Goal: Information Seeking & Learning: Learn about a topic

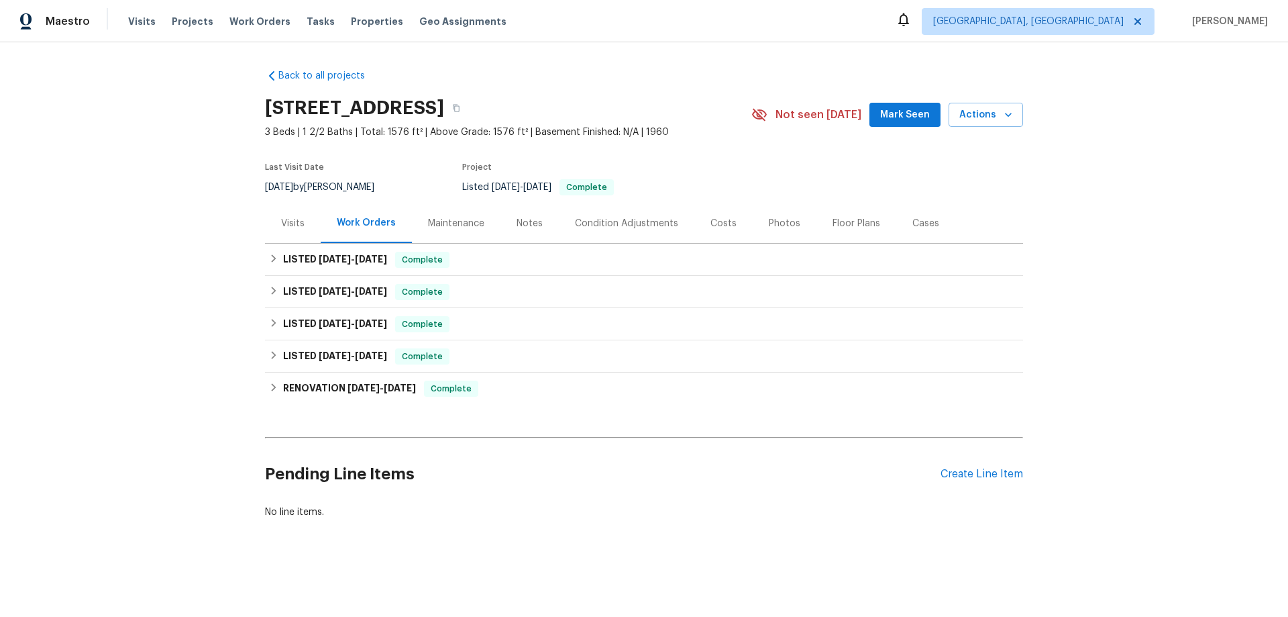
drag, startPoint x: 445, startPoint y: 217, endPoint x: 436, endPoint y: 227, distance: 13.3
click at [445, 217] on div "Maintenance" at bounding box center [456, 223] width 56 height 13
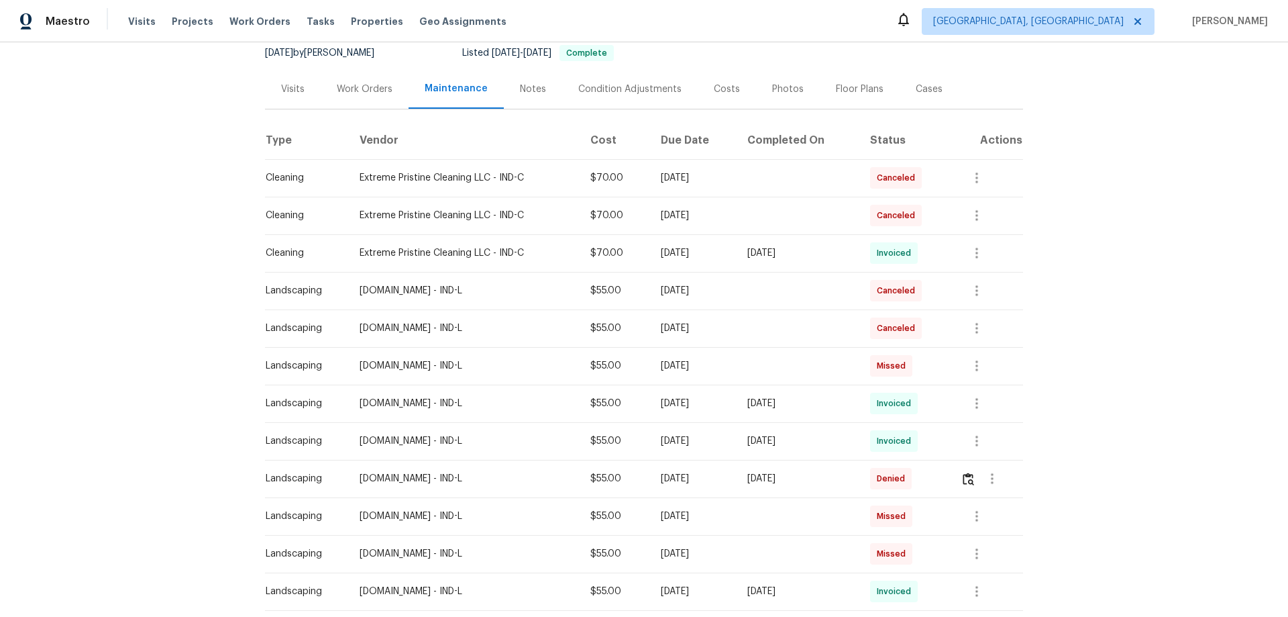
click at [351, 70] on div "Work Orders" at bounding box center [365, 89] width 88 height 40
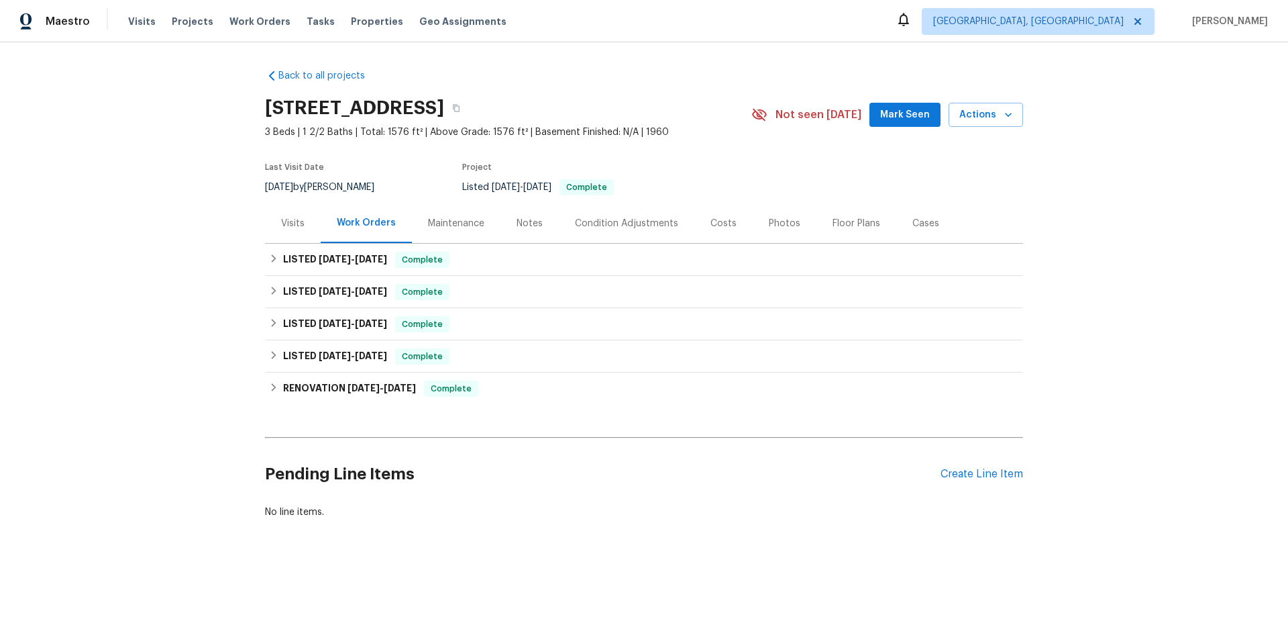
scroll to position [3, 0]
click at [354, 92] on div "4125 Rainbow View Dr, Indianapolis, IN 46221" at bounding box center [508, 108] width 486 height 35
click at [305, 254] on h6 "LISTED 11/26/24 - 11/26/24" at bounding box center [335, 260] width 104 height 16
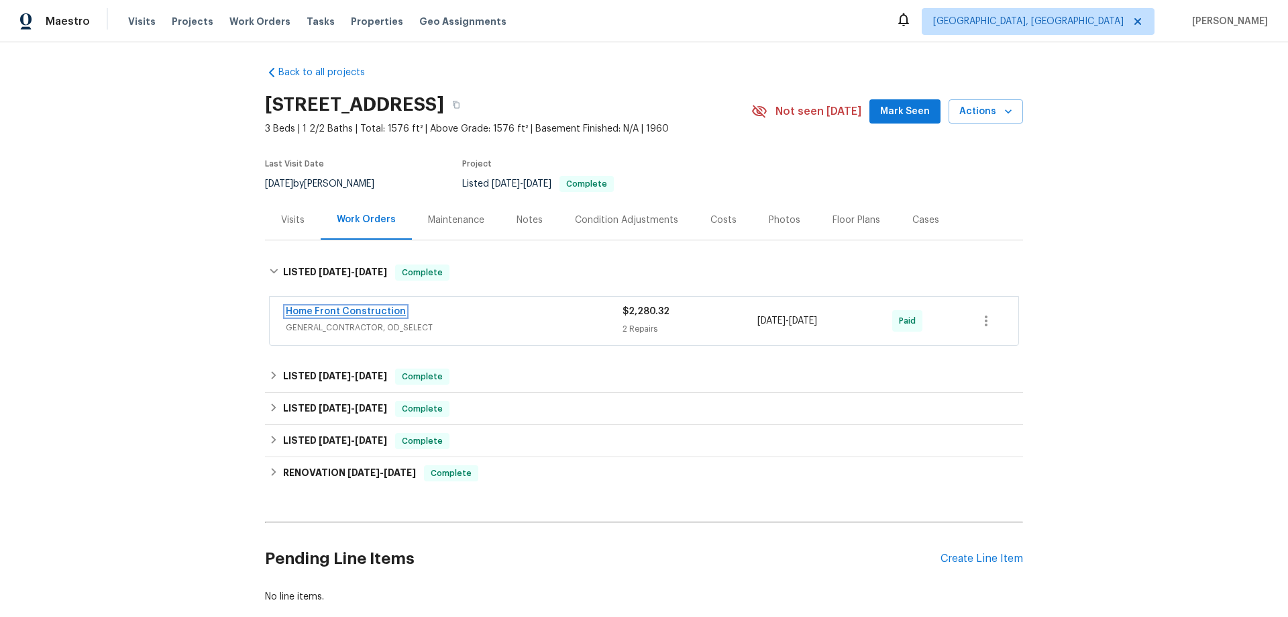
click at [300, 314] on link "Home Front Construction" at bounding box center [346, 311] width 120 height 9
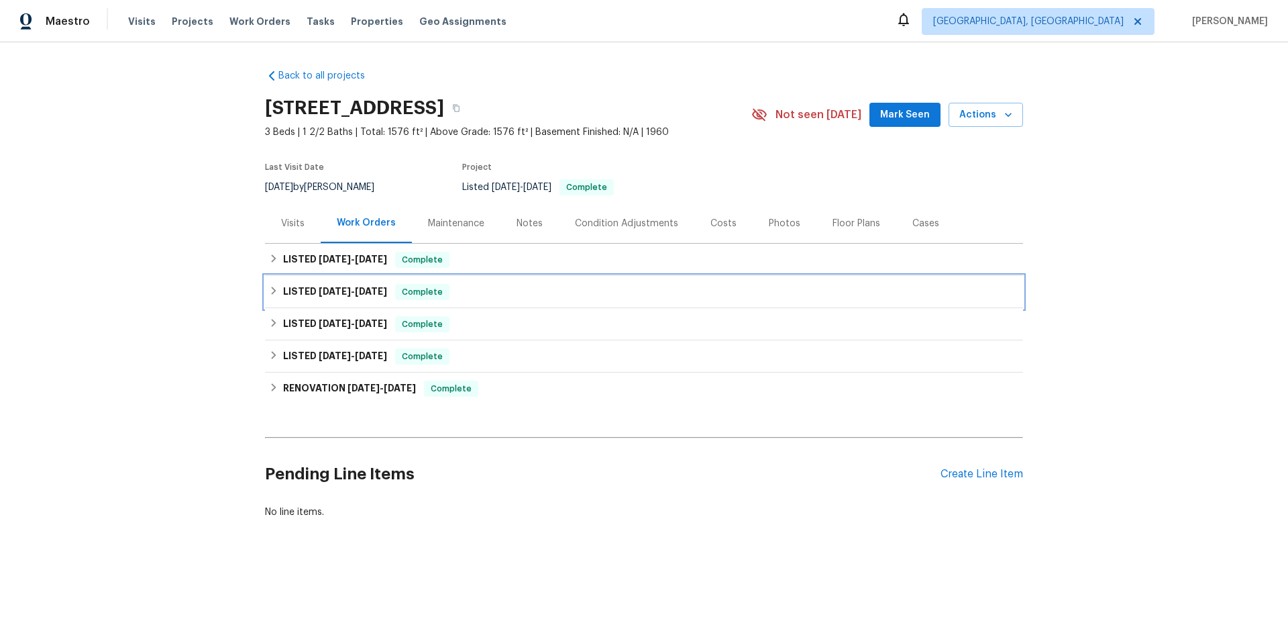
click at [326, 299] on h6 "LISTED 6/19/24 - 8/30/24" at bounding box center [335, 292] width 104 height 16
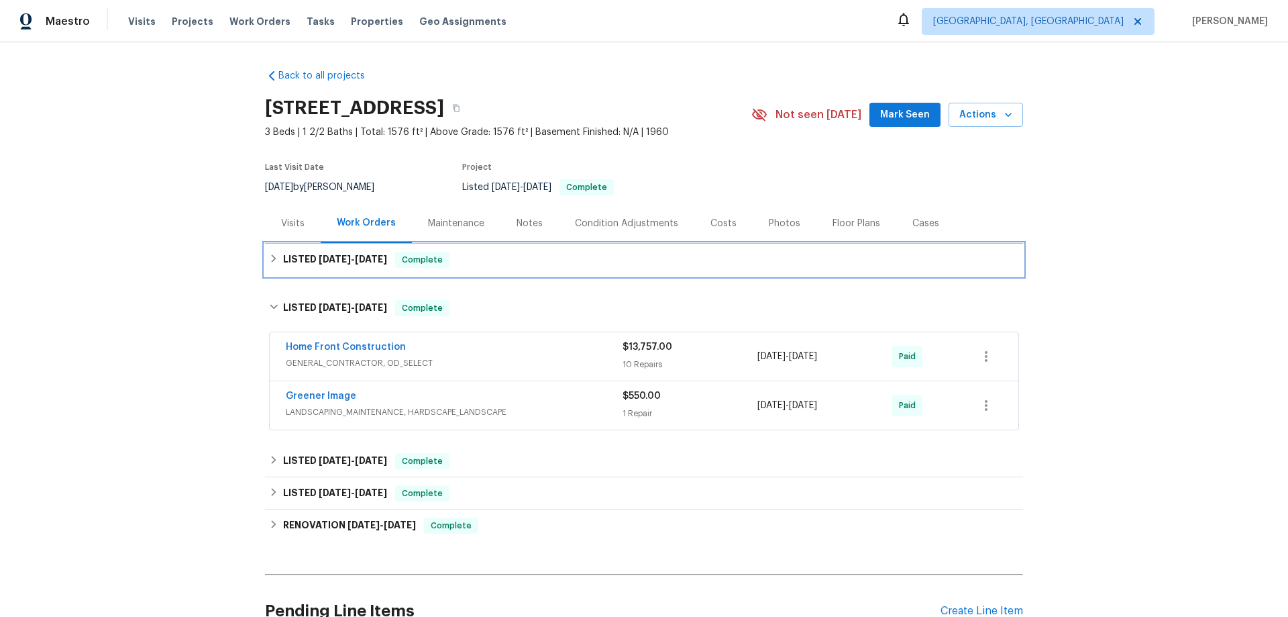
click at [325, 270] on div "LISTED 11/26/24 - 11/26/24 Complete" at bounding box center [644, 260] width 758 height 32
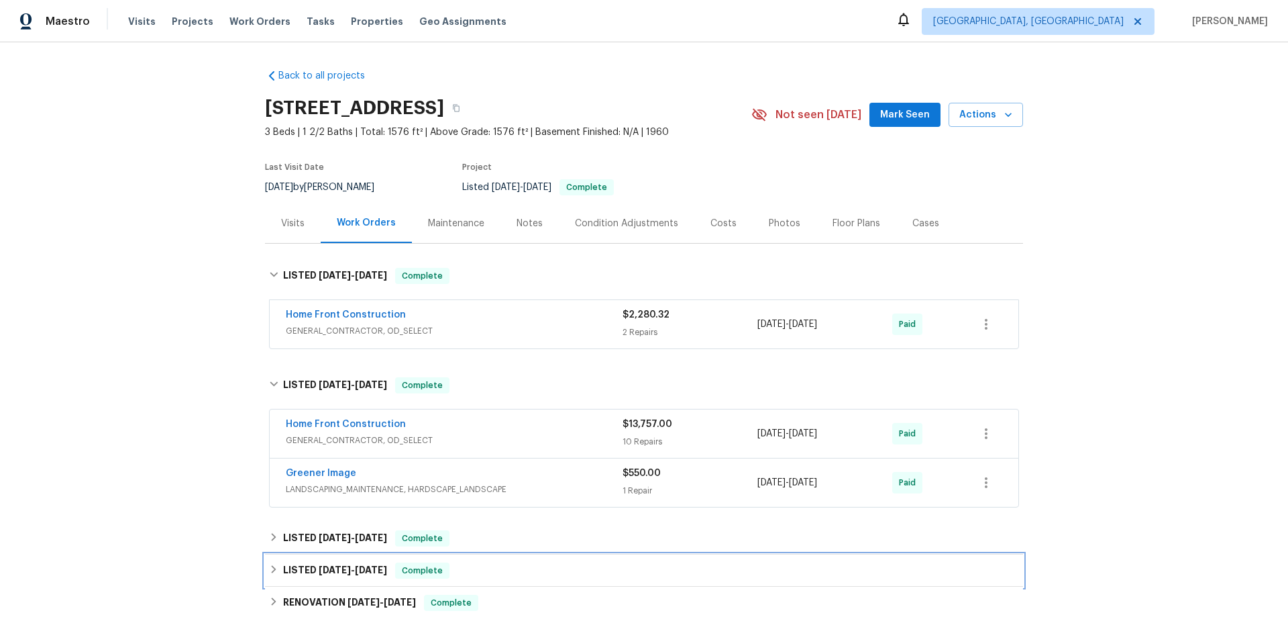
click at [357, 565] on span "5/30/24" at bounding box center [371, 569] width 32 height 9
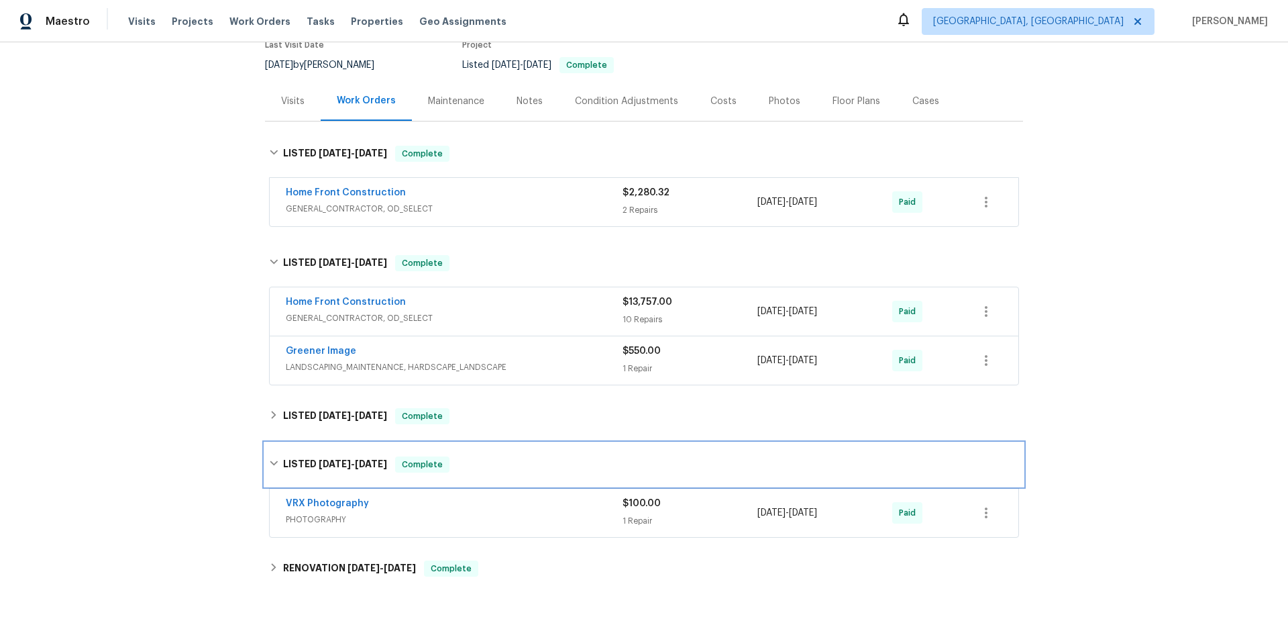
scroll to position [268, 0]
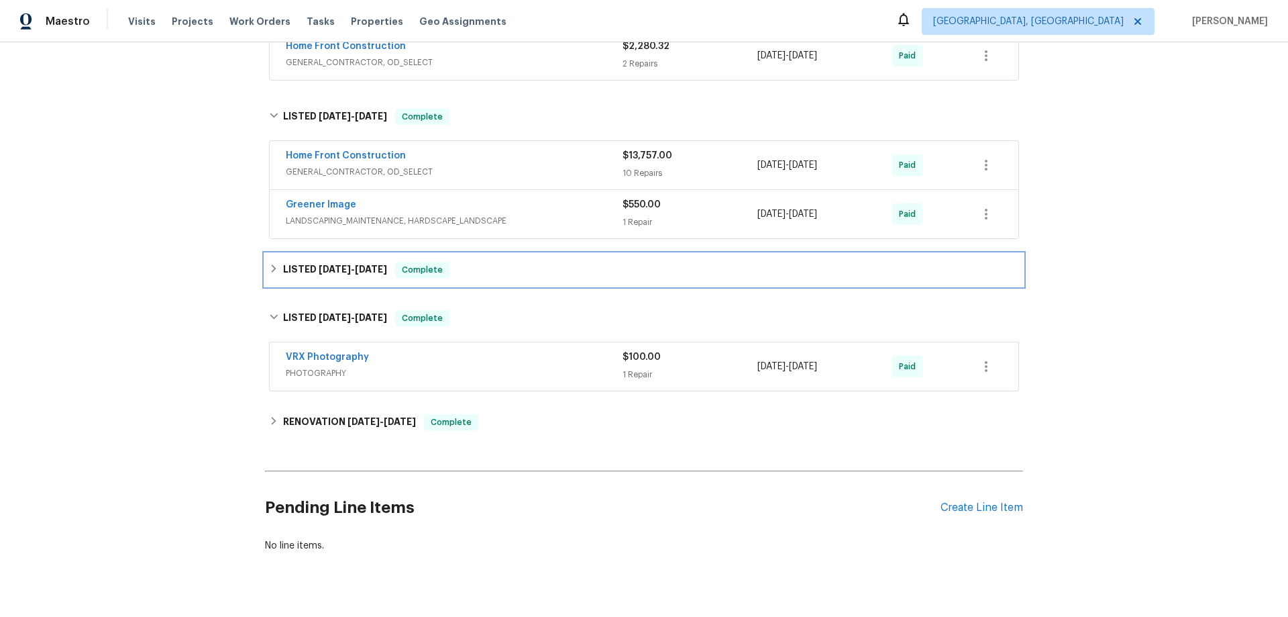
click at [384, 266] on span "6/17/24" at bounding box center [371, 268] width 32 height 9
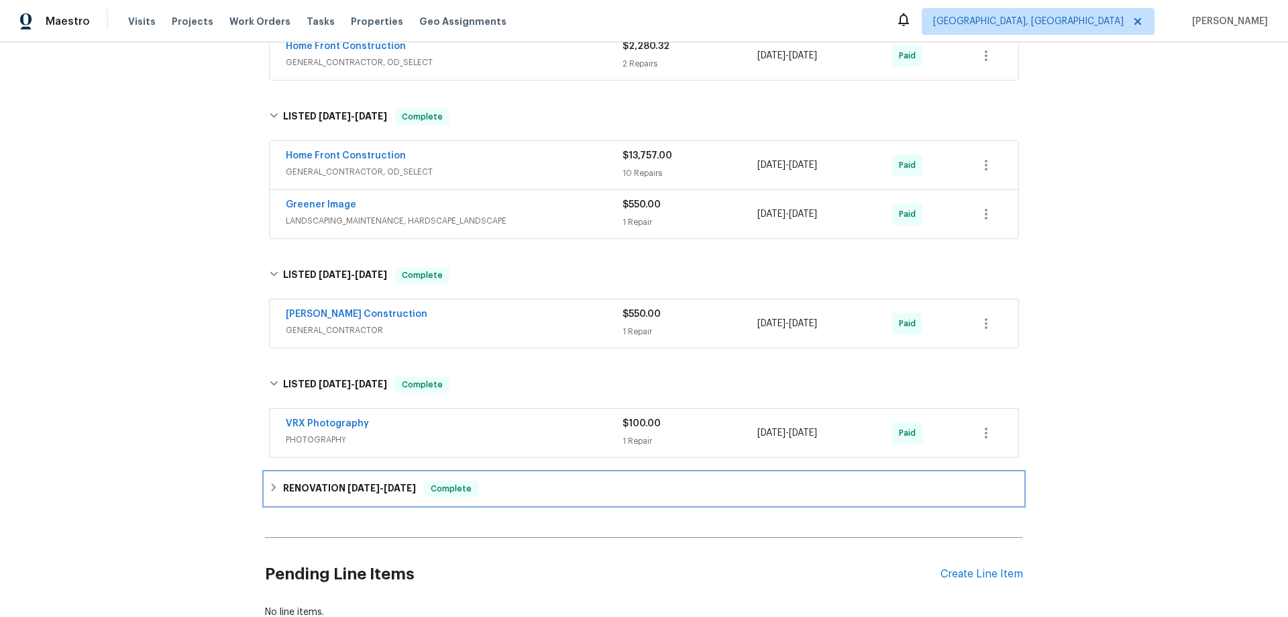
click at [307, 492] on h6 "RENOVATION 4/24/24 - 5/24/24" at bounding box center [349, 488] width 133 height 16
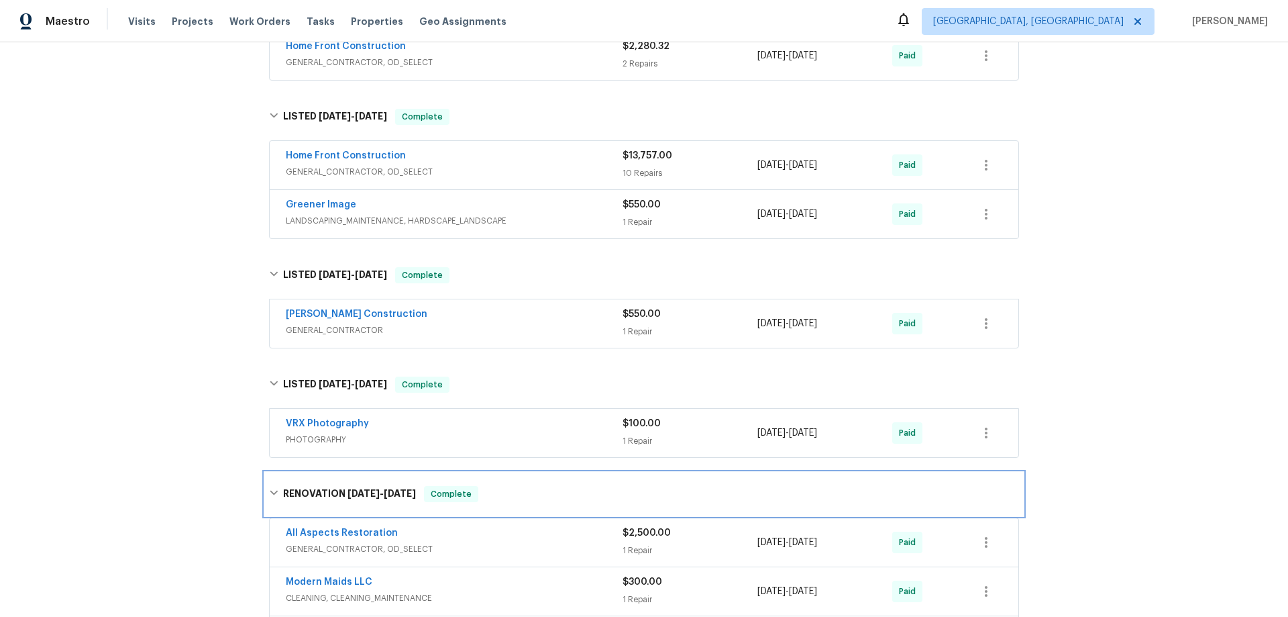
scroll to position [0, 0]
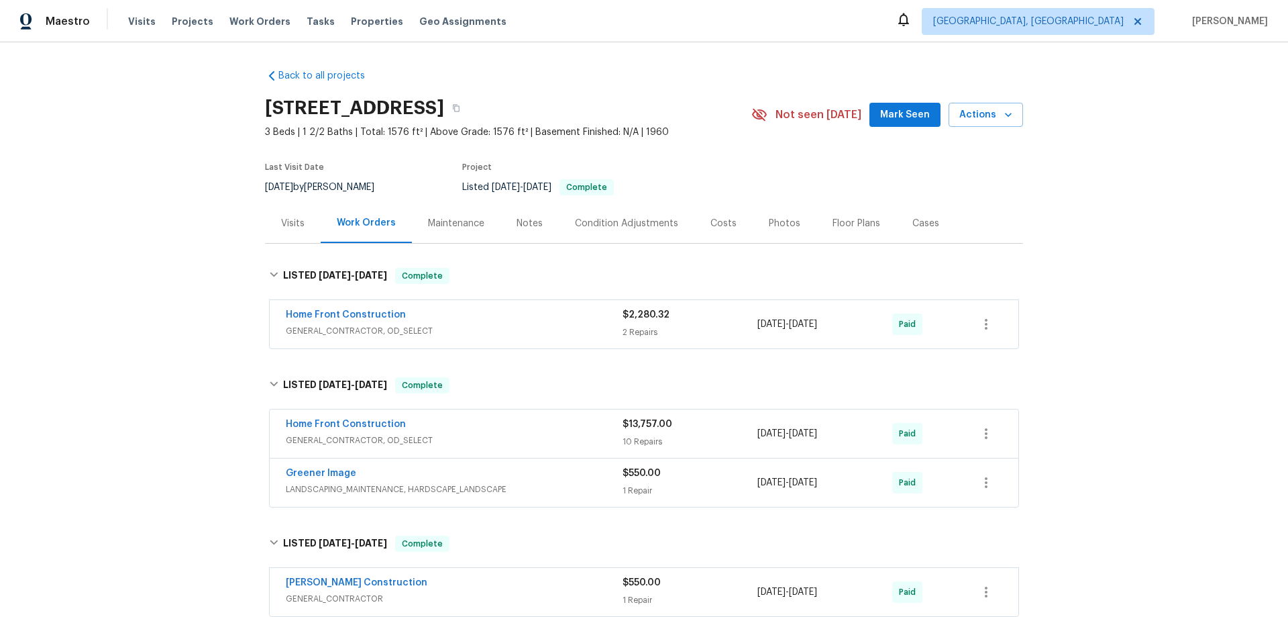
click at [175, 331] on div "Back to all projects 4125 Rainbow View Dr, Indianapolis, IN 46221 3 Beds | 1 2/…" at bounding box center [644, 329] width 1288 height 574
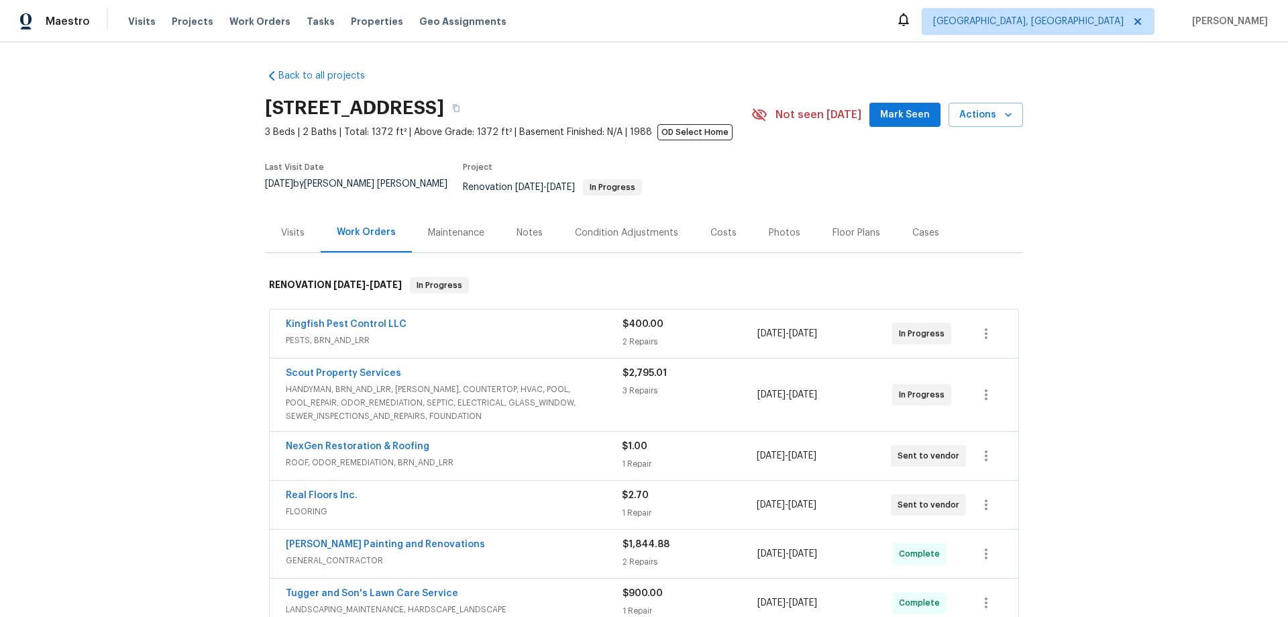
click at [111, 347] on div "Back to all projects [STREET_ADDRESS] 3 Beds | 2 Baths | Total: 1372 ft² | Abov…" at bounding box center [644, 329] width 1288 height 574
